Goal: Task Accomplishment & Management: Manage account settings

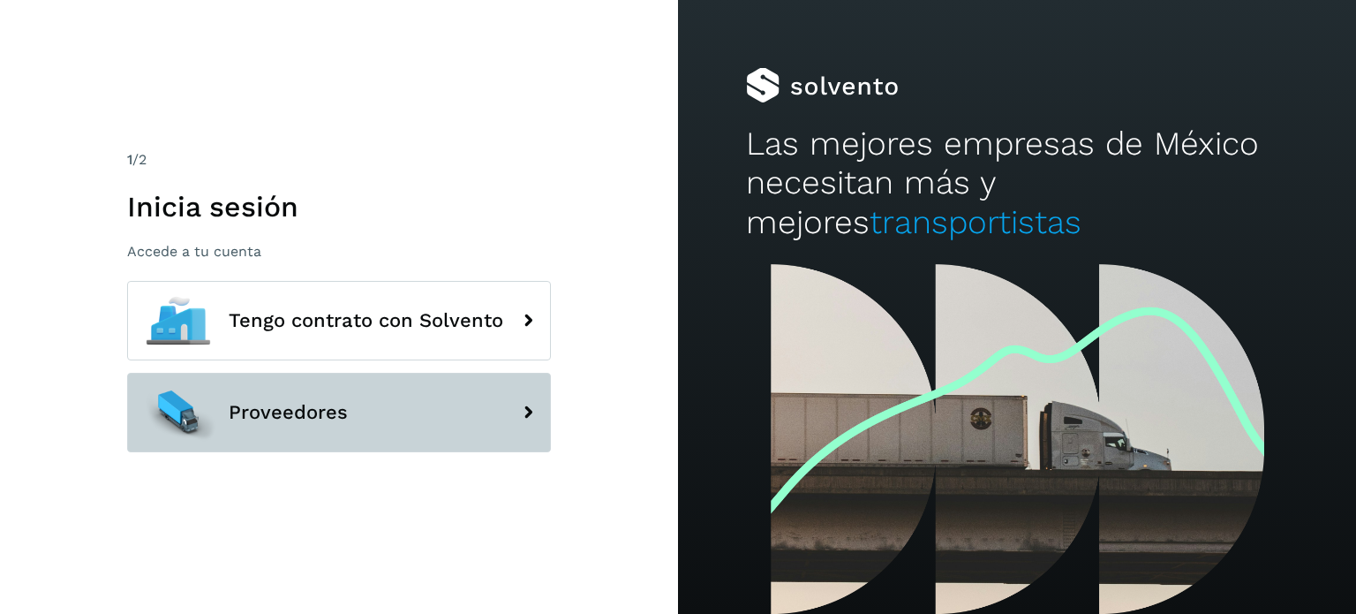
click at [318, 399] on button "Proveedores" at bounding box center [339, 412] width 424 height 79
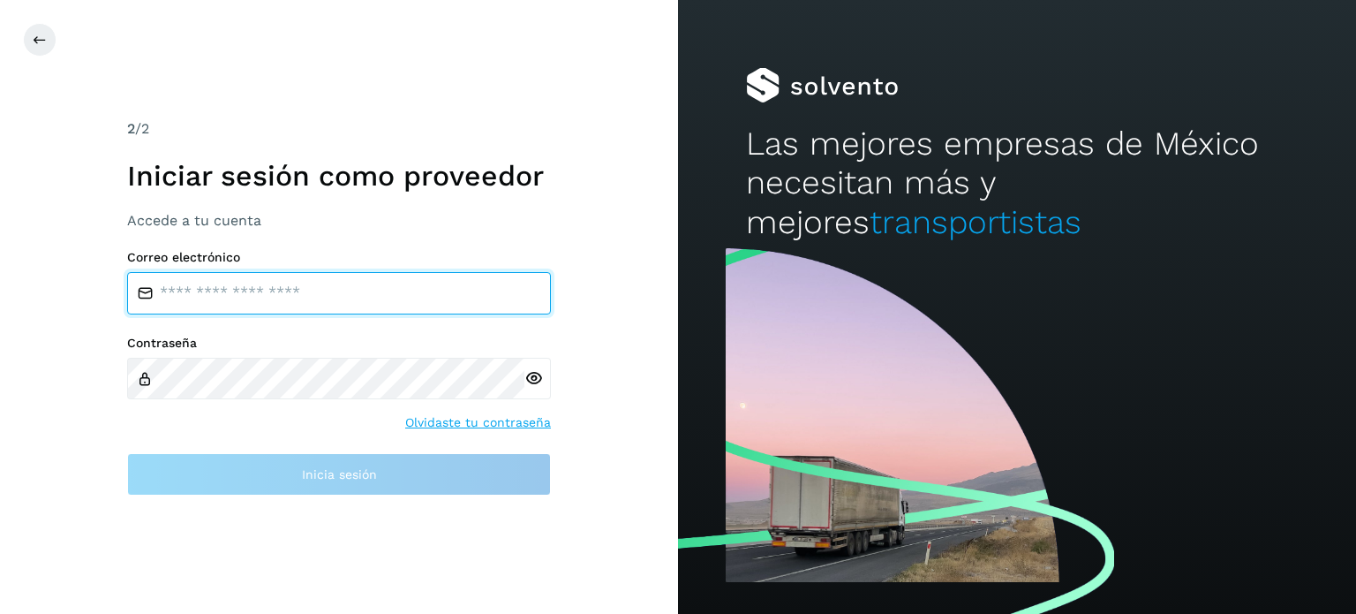
click at [351, 299] on input "email" at bounding box center [339, 293] width 424 height 42
type input "**********"
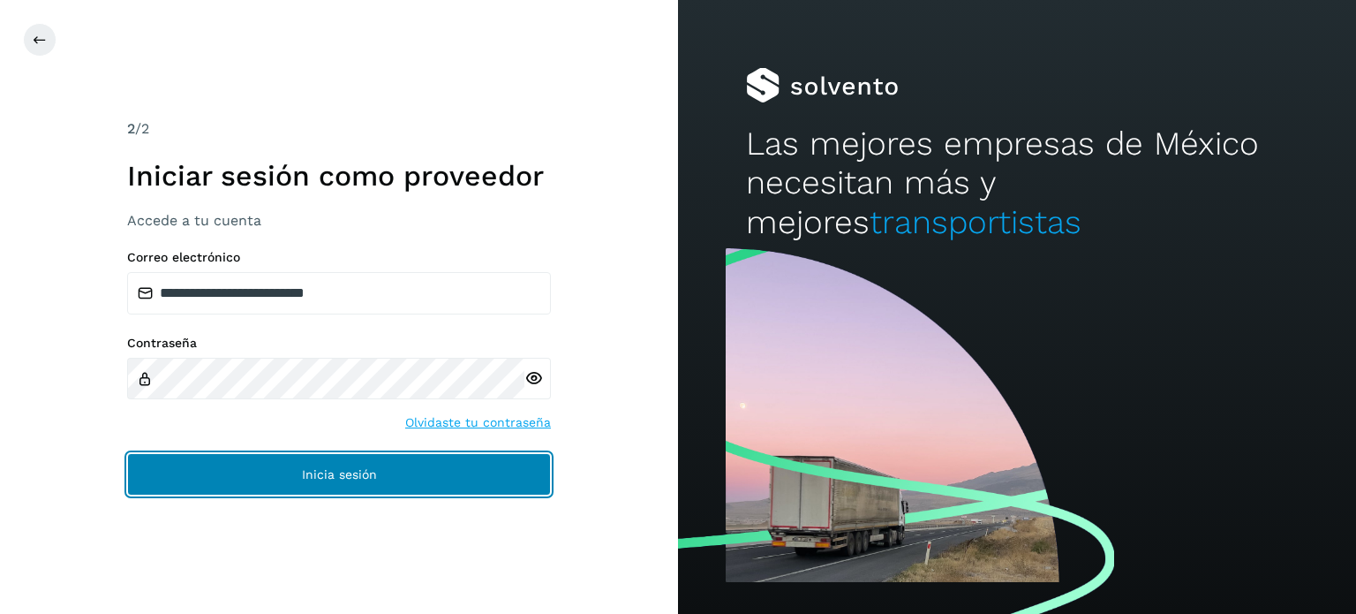
click at [293, 477] on button "Inicia sesión" at bounding box center [339, 474] width 424 height 42
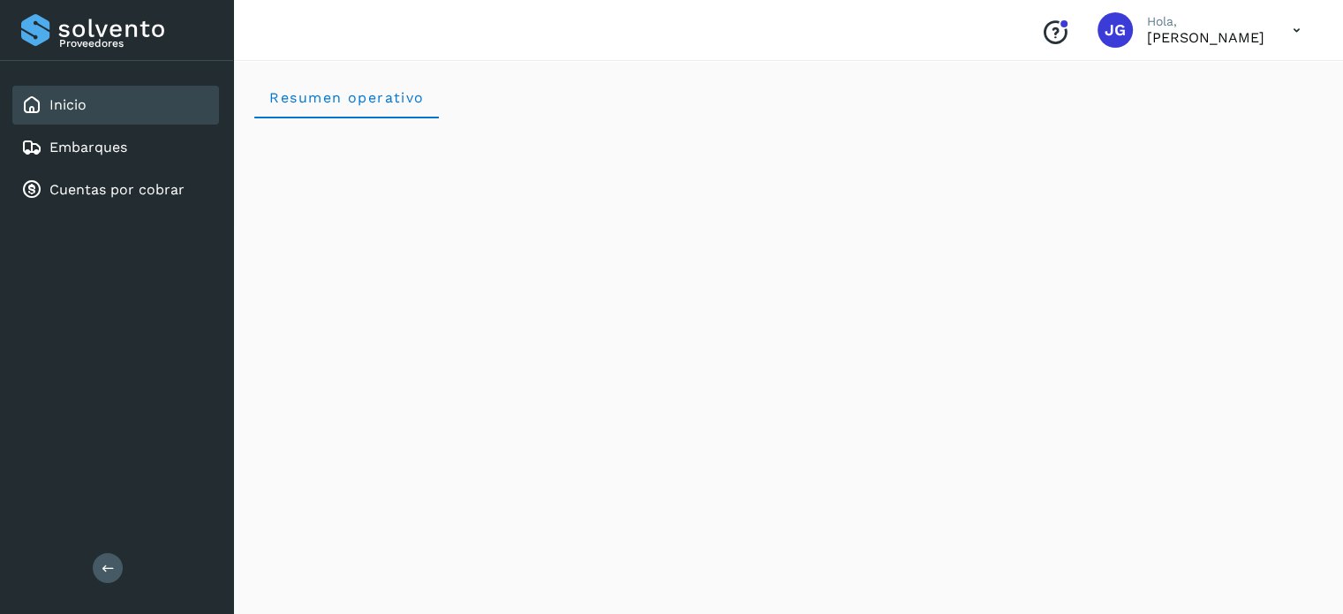
click at [1041, 34] on icon "Conoce nuestros beneficios" at bounding box center [1055, 33] width 28 height 28
click at [1290, 31] on icon at bounding box center [1297, 30] width 36 height 36
click at [1037, 87] on div at bounding box center [671, 307] width 1343 height 614
click at [94, 147] on link "Embarques" at bounding box center [88, 147] width 78 height 17
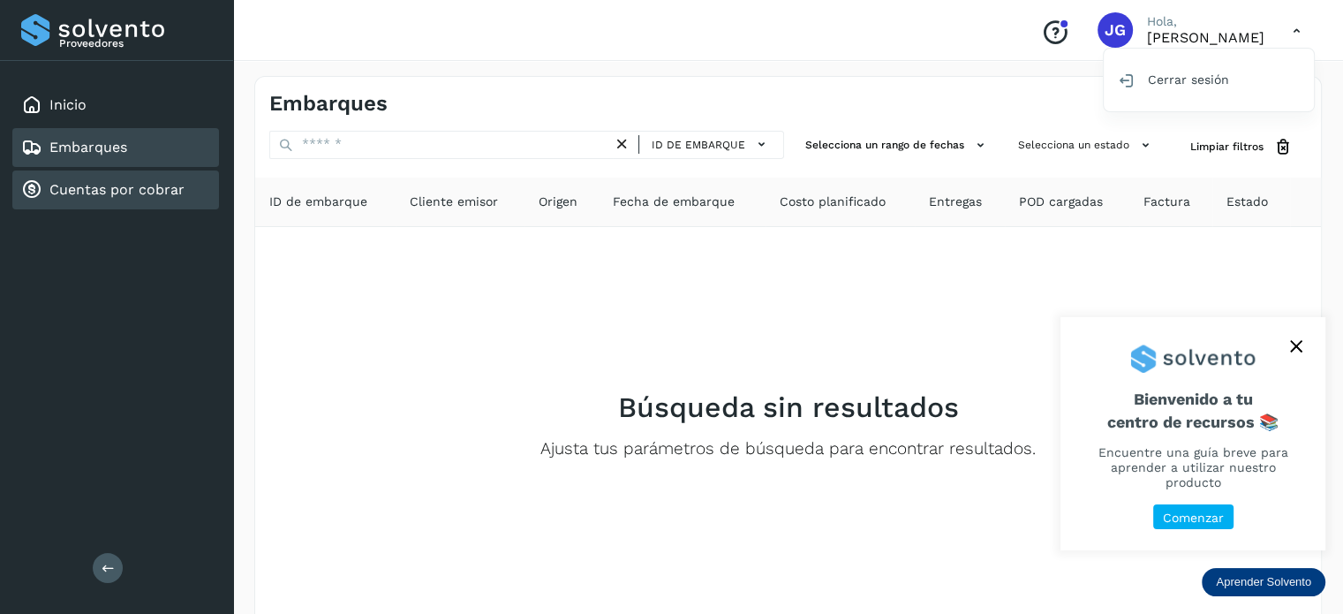
click at [68, 201] on div "Cuentas por cobrar" at bounding box center [115, 189] width 207 height 39
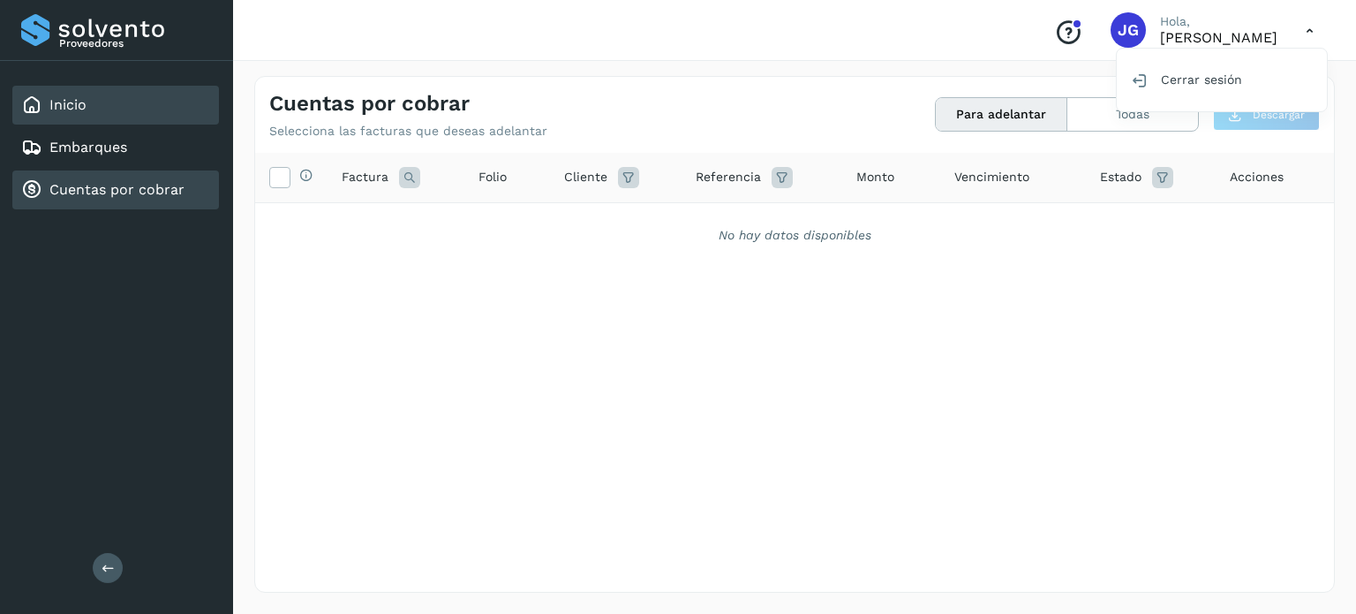
click at [92, 89] on div "Inicio" at bounding box center [115, 105] width 207 height 39
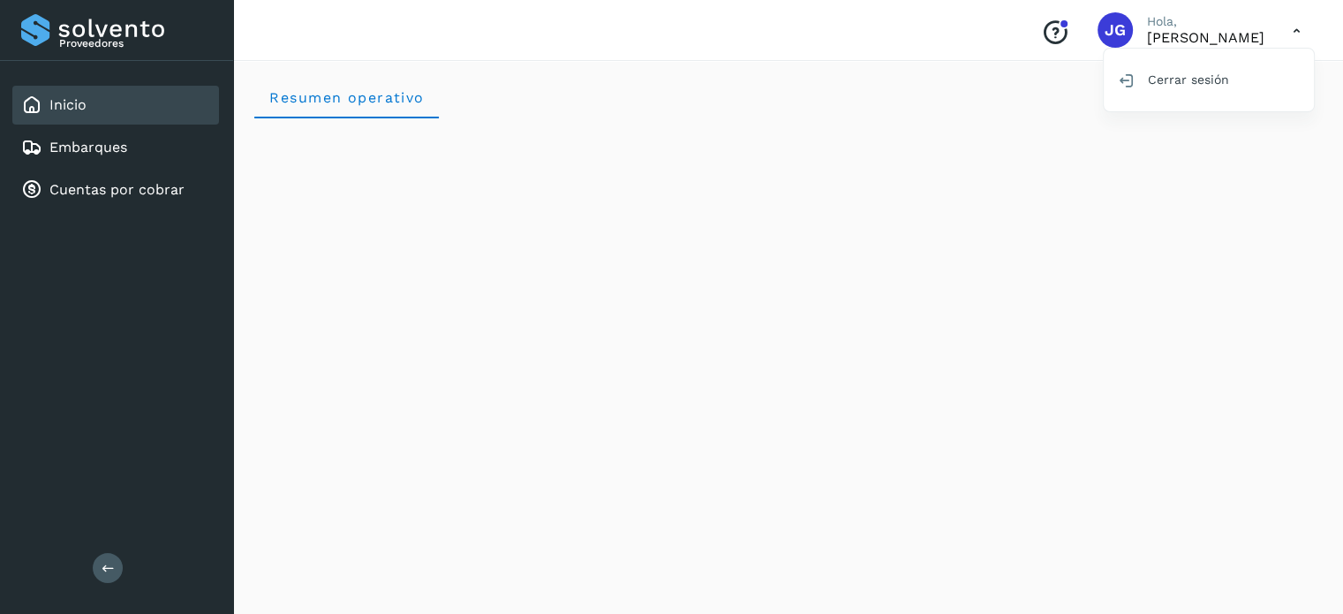
click at [820, 41] on div at bounding box center [671, 307] width 1343 height 614
click at [1291, 27] on icon at bounding box center [1297, 30] width 36 height 36
click at [1291, 27] on div at bounding box center [671, 307] width 1343 height 614
drag, startPoint x: 1044, startPoint y: 34, endPoint x: 1083, endPoint y: 24, distance: 40.0
click at [1083, 24] on div "Conoce nuestros beneficios [PERSON_NAME], [PERSON_NAME]" at bounding box center [1171, 30] width 288 height 41
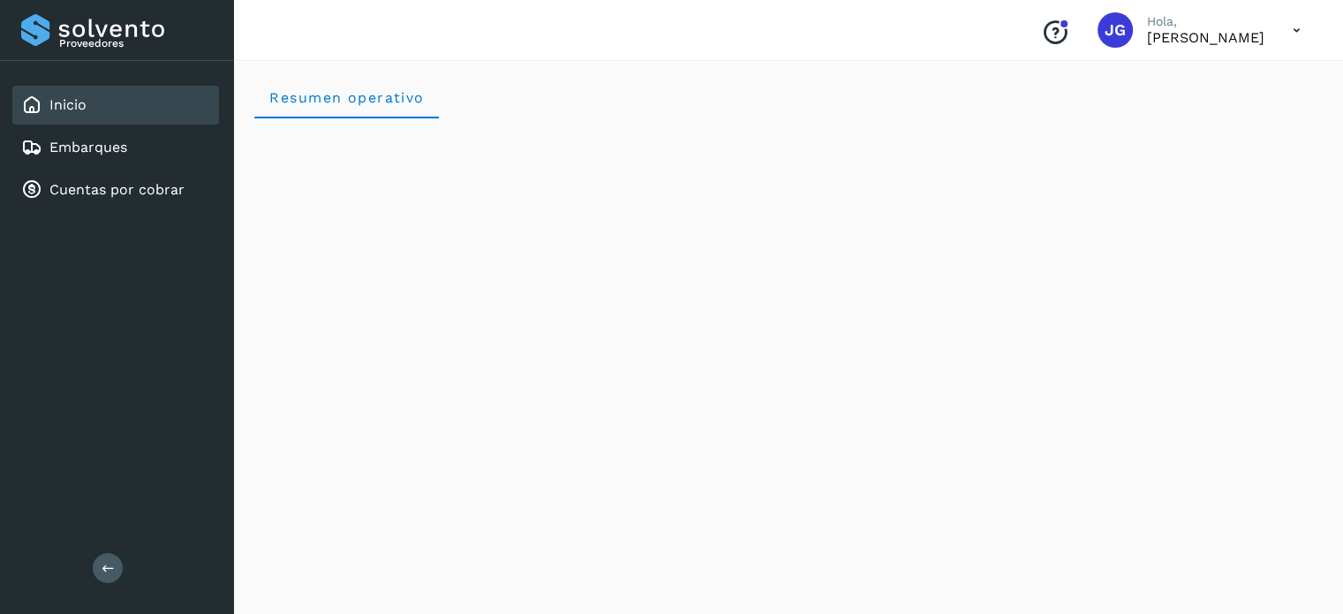
click at [1147, 34] on p "[PERSON_NAME]" at bounding box center [1205, 37] width 117 height 17
drag, startPoint x: 128, startPoint y: 49, endPoint x: 46, endPoint y: 33, distance: 83.6
click at [46, 33] on div "Proveedores" at bounding box center [116, 30] width 191 height 32
click at [113, 561] on icon at bounding box center [108, 567] width 13 height 13
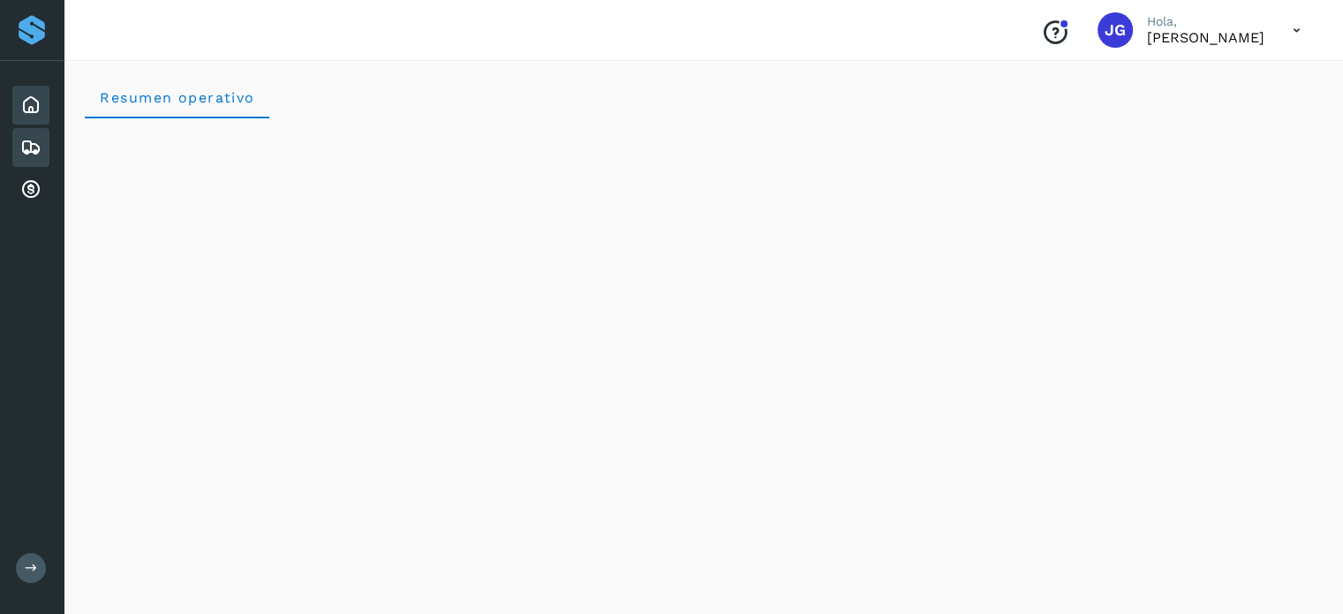
click at [26, 137] on icon at bounding box center [30, 147] width 21 height 21
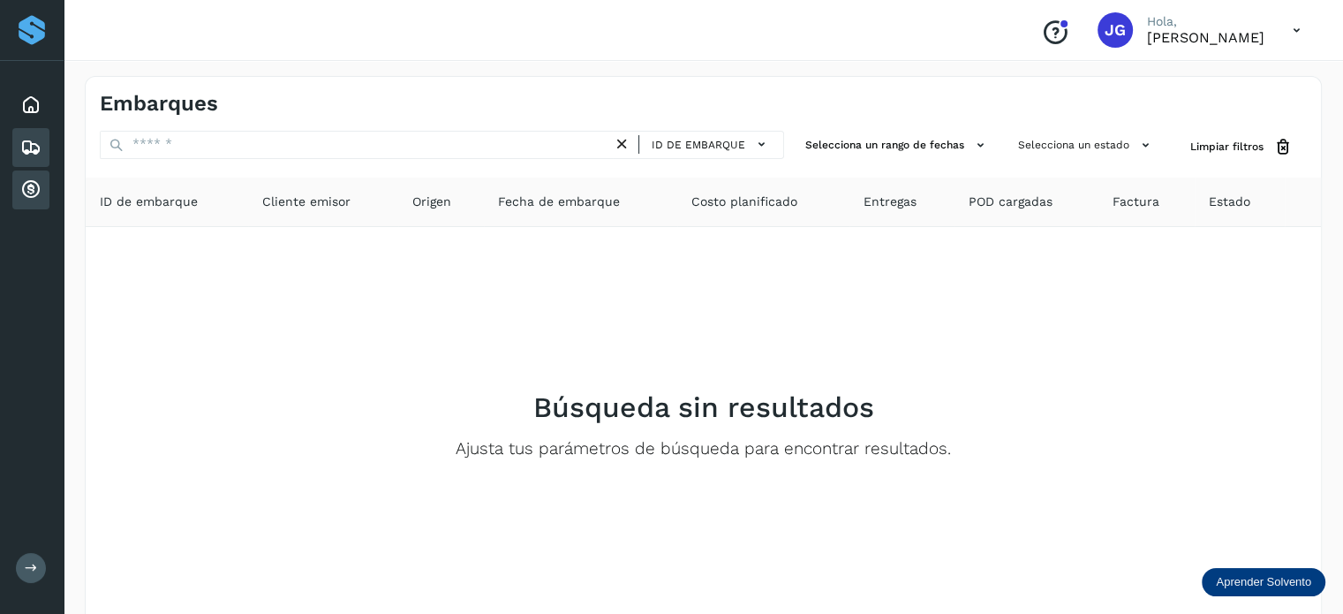
click at [28, 189] on icon at bounding box center [30, 189] width 21 height 21
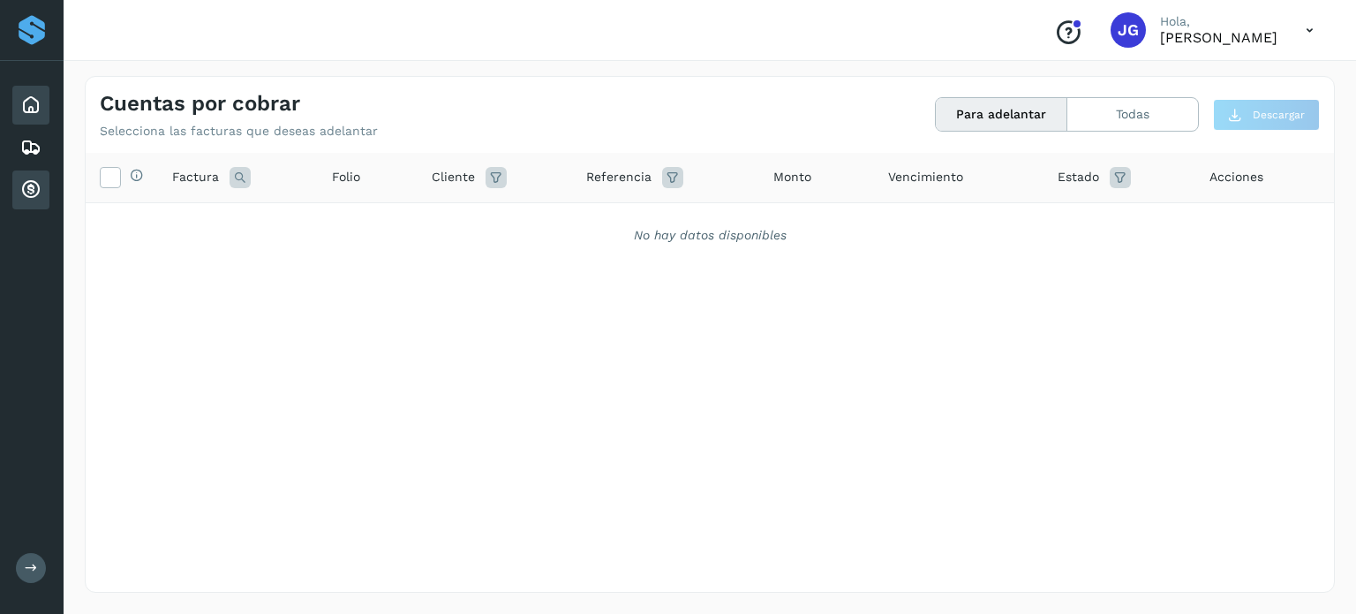
click at [27, 120] on div "Inicio" at bounding box center [30, 105] width 37 height 39
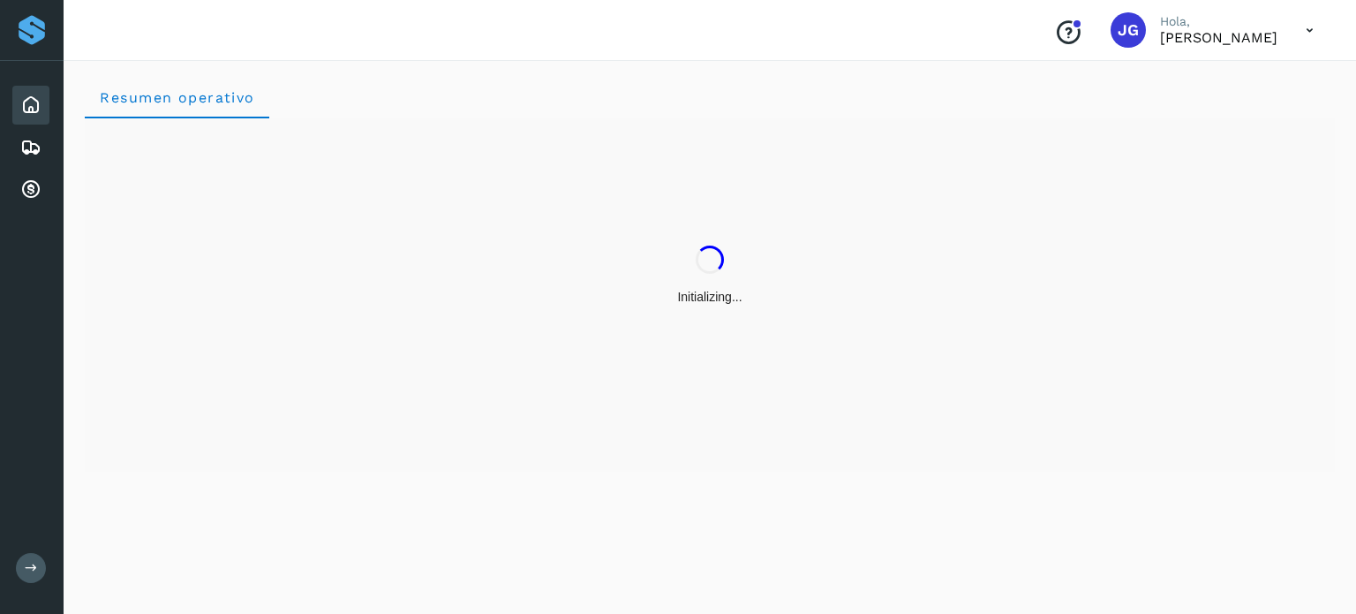
click at [28, 34] on div "Proveedores" at bounding box center [32, 30] width 32 height 32
click at [523, 121] on div "Initializing..." at bounding box center [710, 275] width 1250 height 314
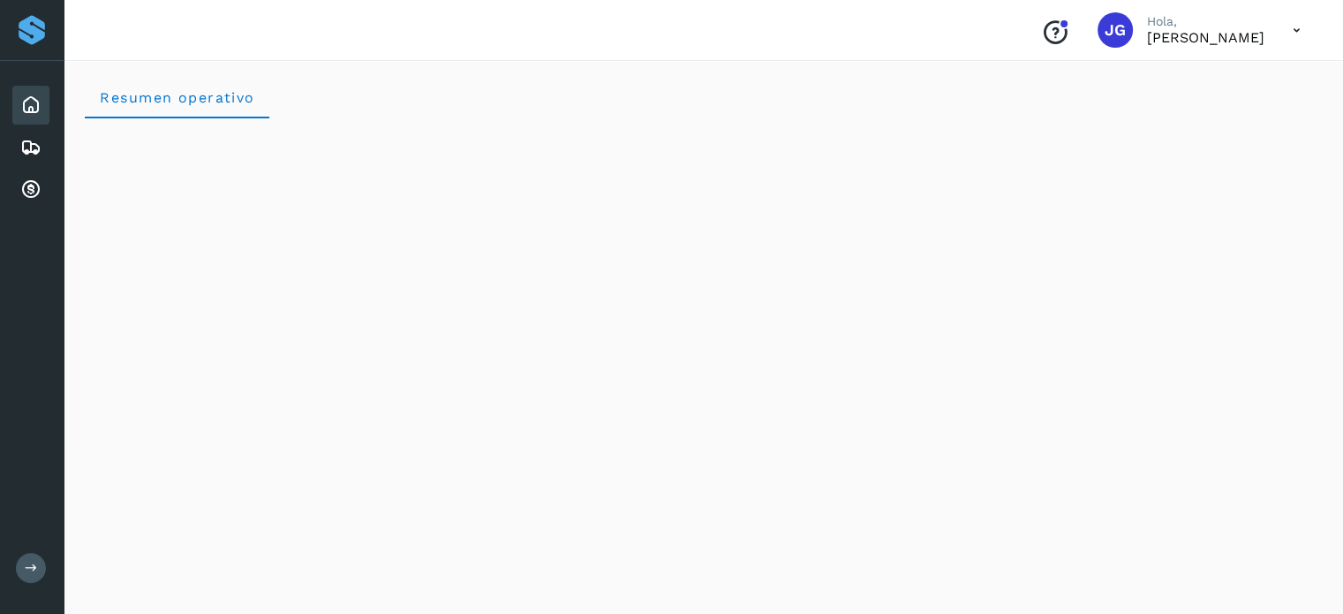
click at [1295, 33] on icon at bounding box center [1297, 30] width 36 height 36
click at [1081, 38] on div at bounding box center [671, 307] width 1343 height 614
click at [1302, 30] on icon at bounding box center [1297, 30] width 36 height 36
click at [1171, 81] on div "Cerrar sesión" at bounding box center [1209, 80] width 210 height 34
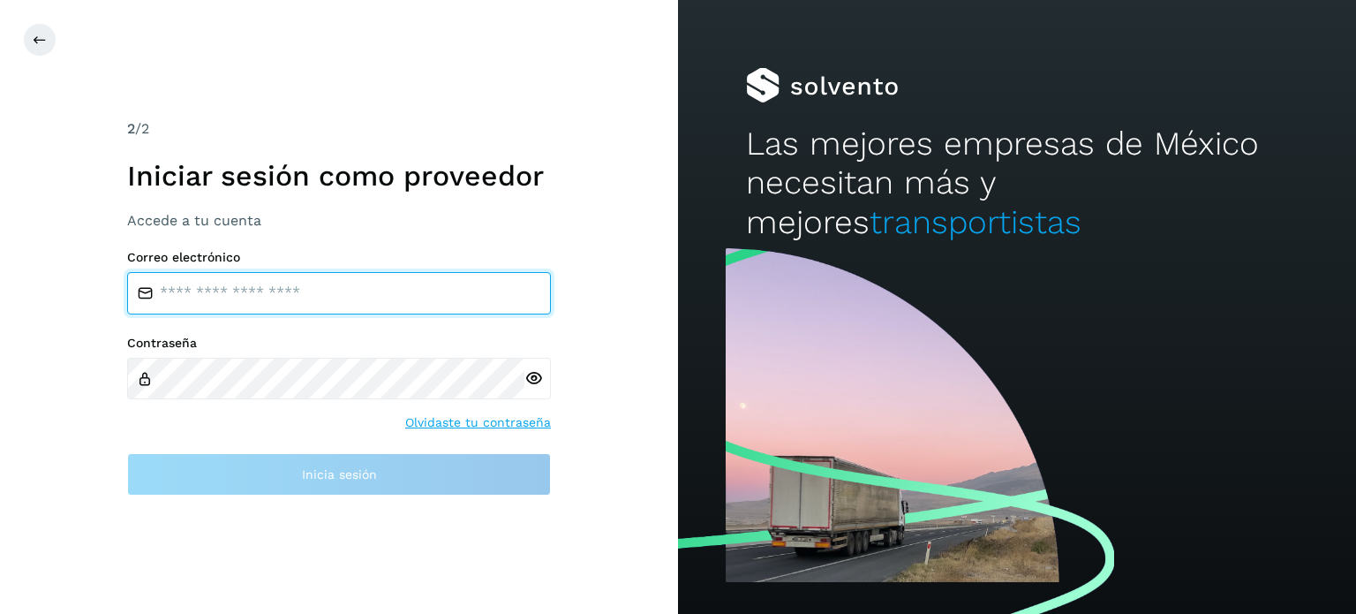
click at [245, 294] on input "email" at bounding box center [339, 293] width 424 height 42
type input "**********"
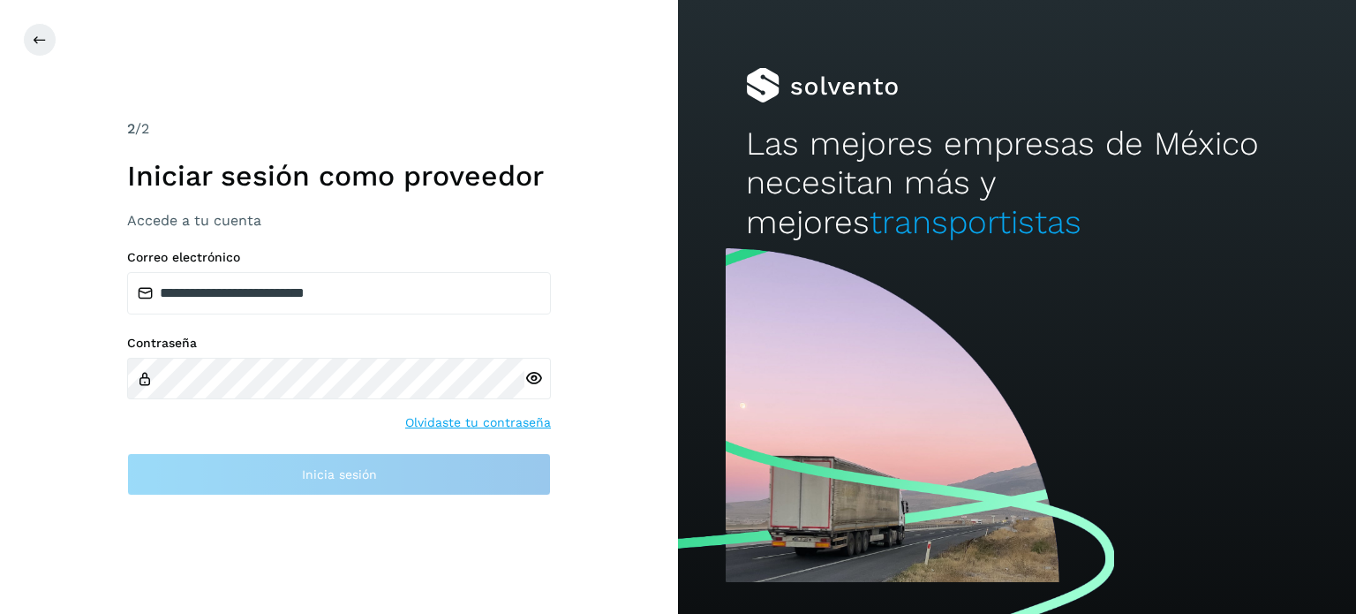
click at [456, 423] on link "Olvidaste tu contraseña" at bounding box center [478, 422] width 146 height 19
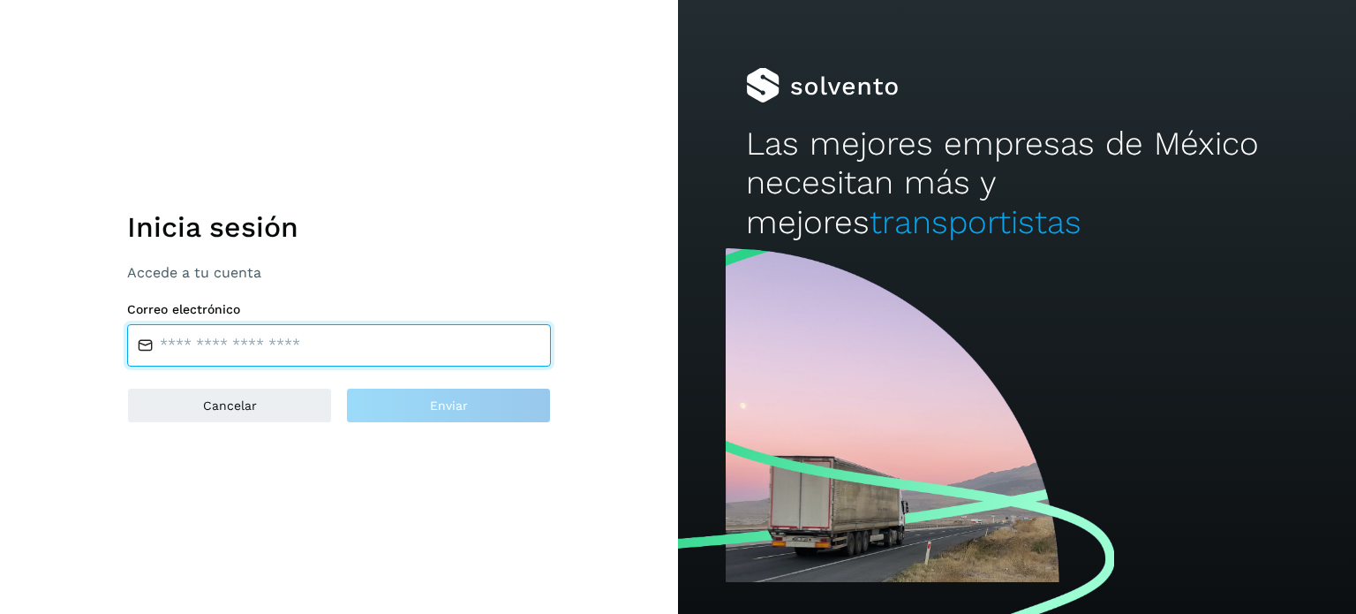
click at [383, 343] on input "email" at bounding box center [339, 345] width 424 height 42
type input "**********"
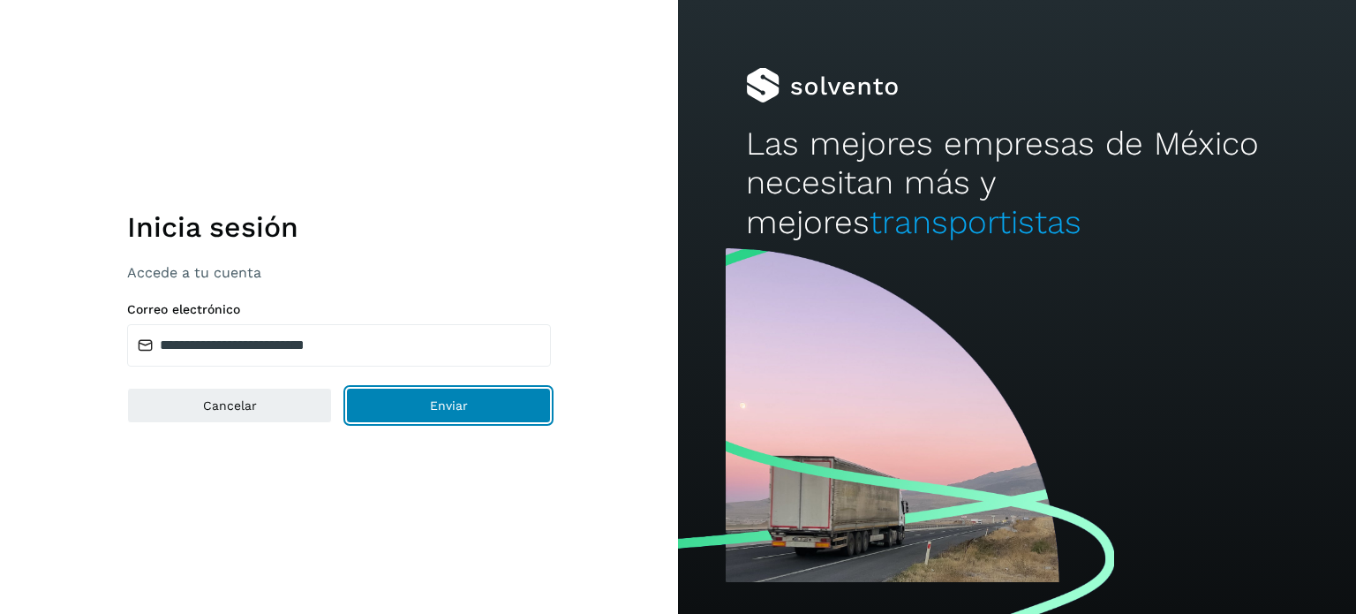
click at [396, 407] on button "Enviar" at bounding box center [448, 405] width 205 height 35
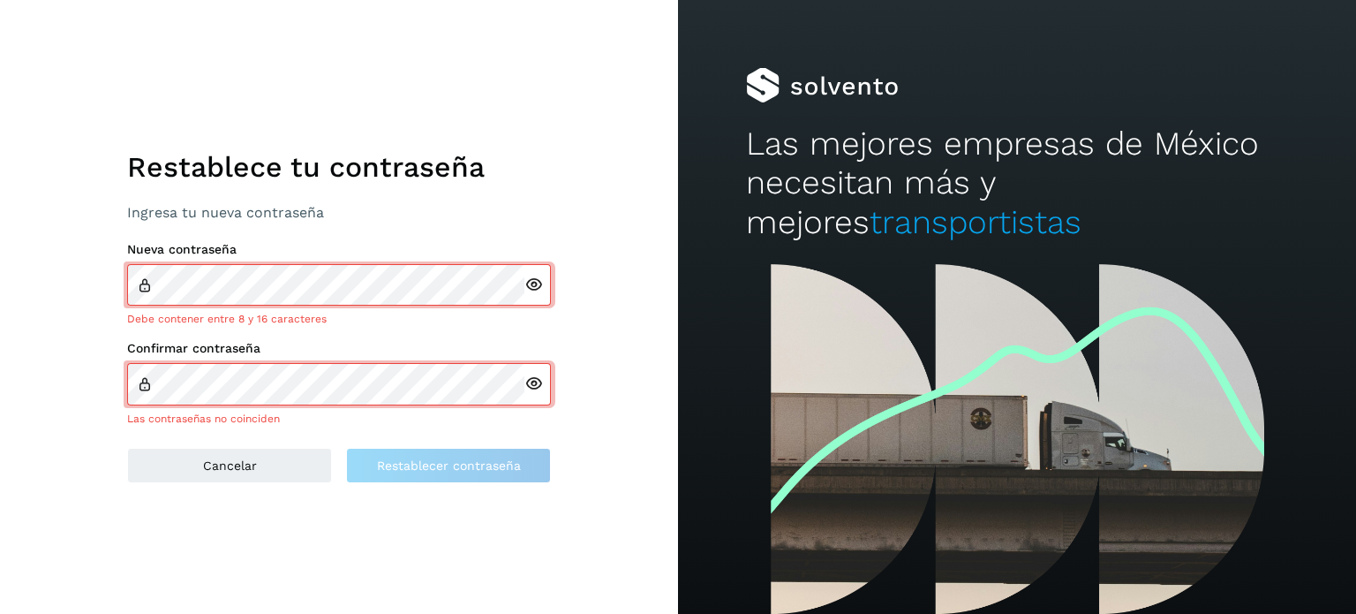
click at [531, 289] on icon at bounding box center [534, 285] width 19 height 19
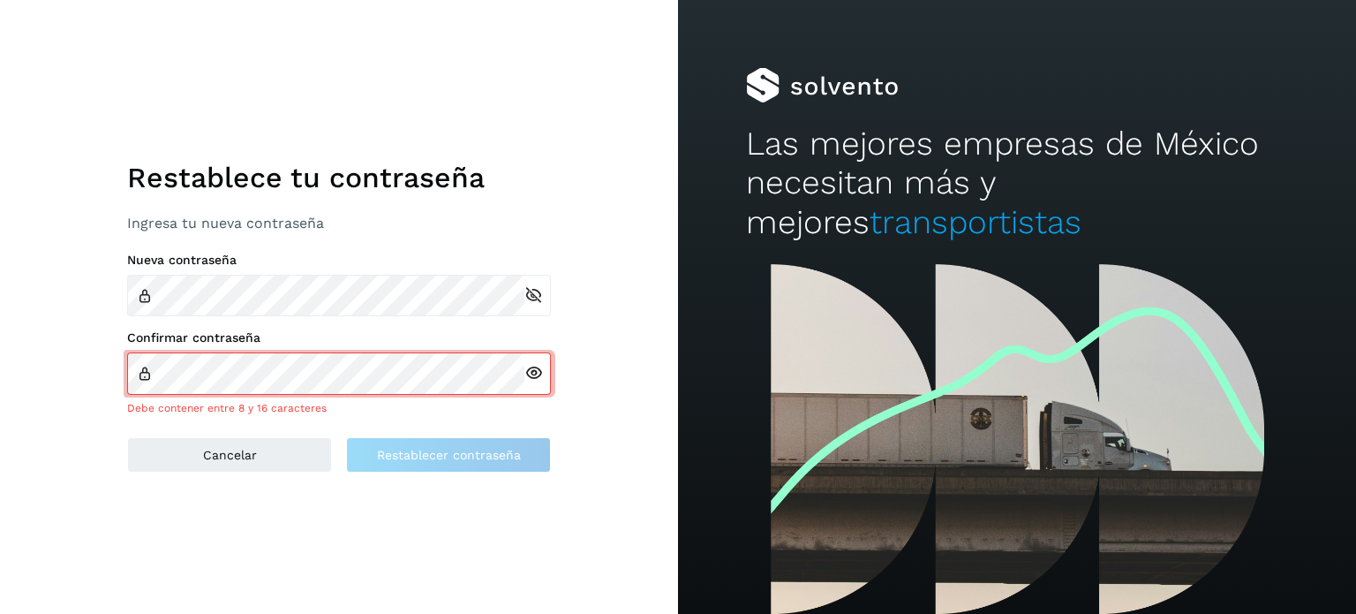
click at [533, 379] on icon at bounding box center [534, 373] width 19 height 19
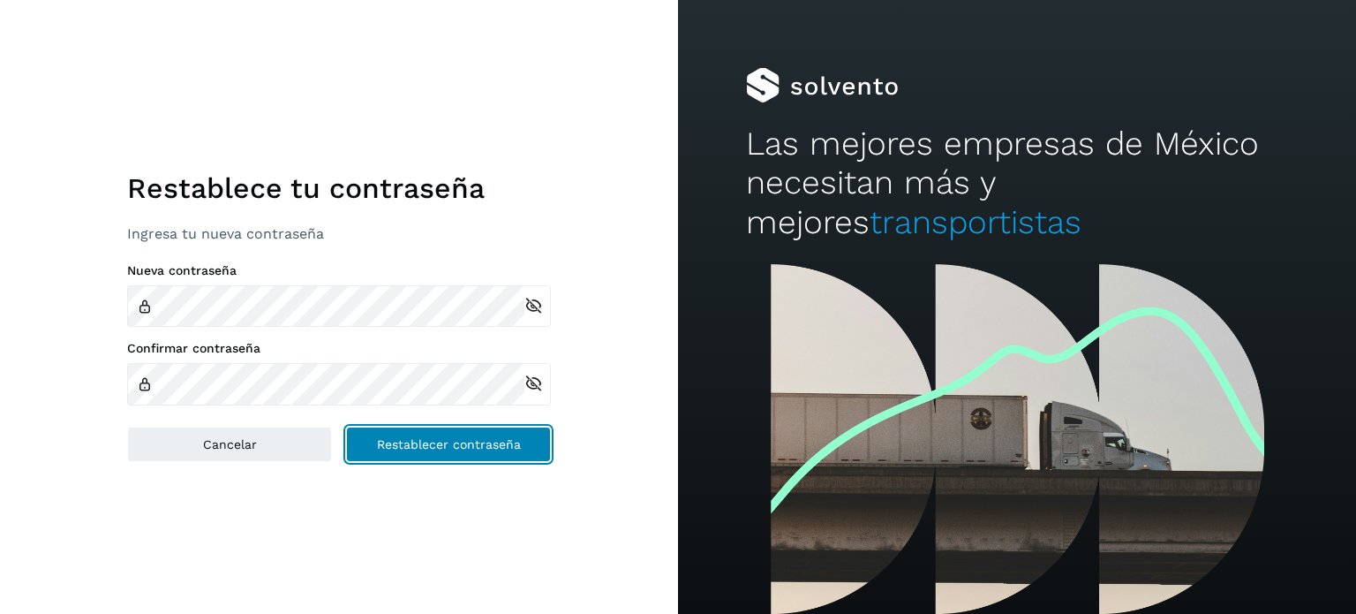
click at [442, 449] on span "Restablecer contraseña" at bounding box center [449, 444] width 144 height 12
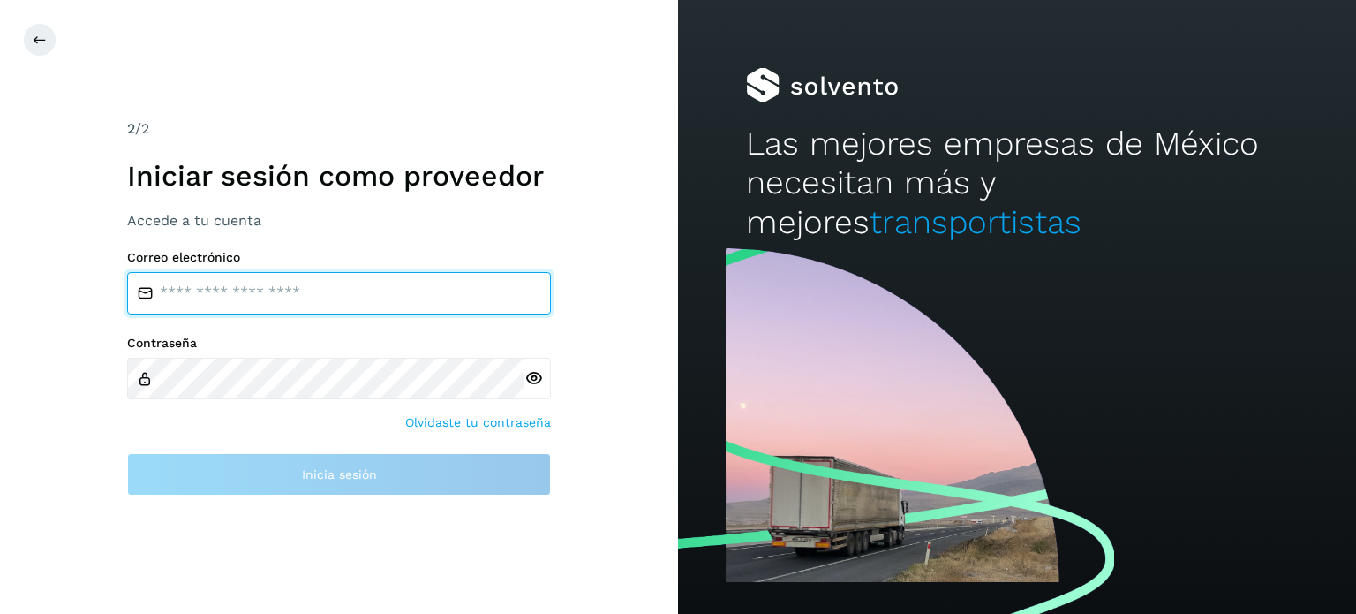
click at [316, 301] on input "email" at bounding box center [339, 293] width 424 height 42
type input "**********"
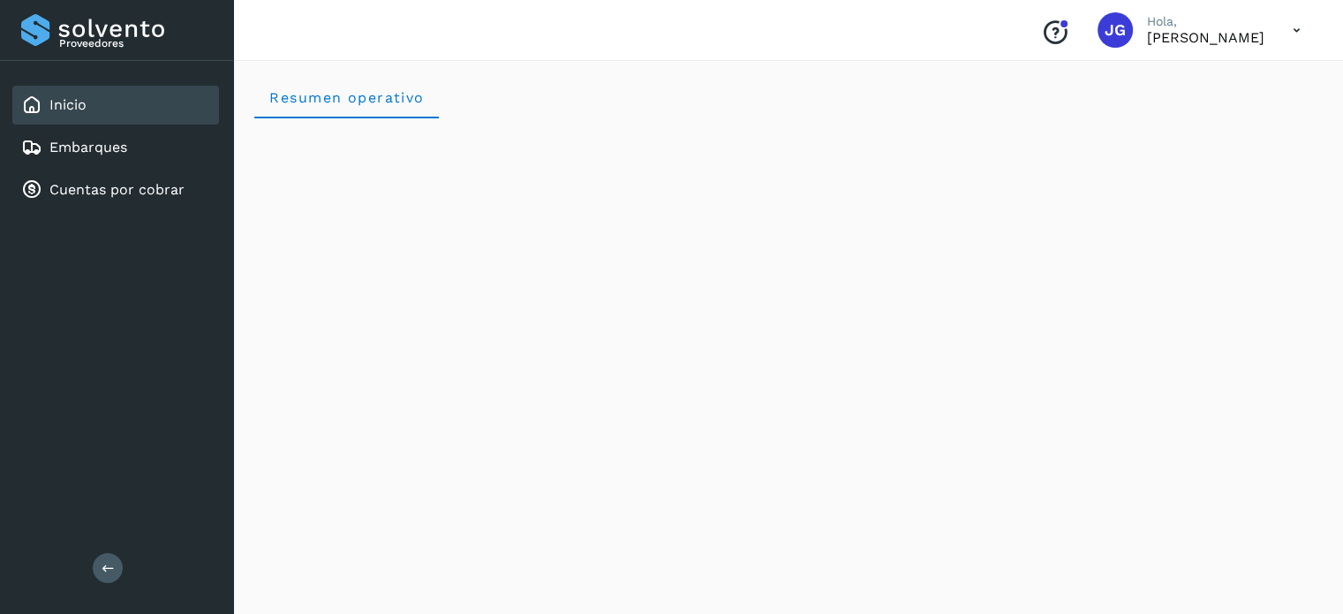
click at [1289, 32] on icon at bounding box center [1297, 30] width 36 height 36
click at [897, 82] on div at bounding box center [671, 307] width 1343 height 614
click at [1295, 37] on icon at bounding box center [1297, 30] width 36 height 36
click at [1167, 86] on div "Cerrar sesión" at bounding box center [1209, 80] width 210 height 34
